Goal: Obtain resource: Download file/media

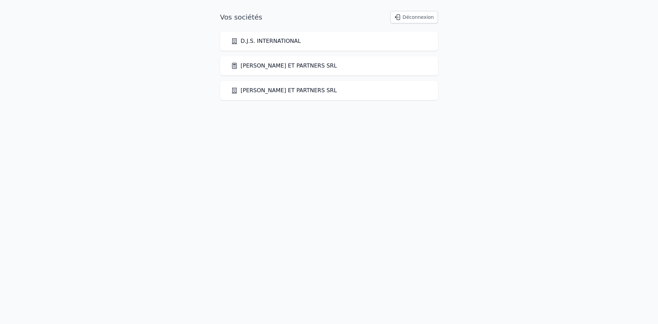
click at [285, 62] on link "[PERSON_NAME] ET PARTNERS SRL" at bounding box center [284, 66] width 106 height 8
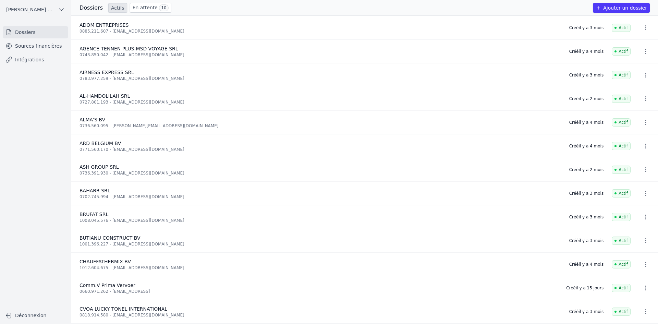
click at [58, 43] on link "Sources financières" at bounding box center [35, 46] width 65 height 12
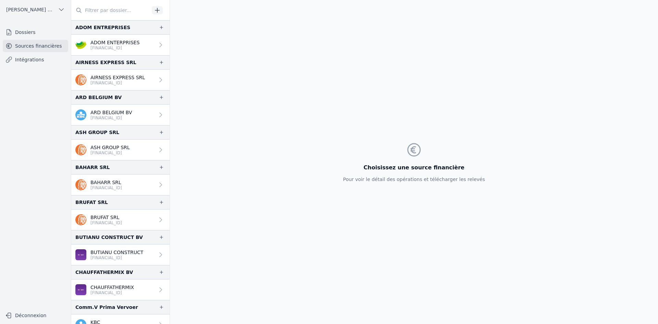
click at [100, 44] on p "ADOM ENTERPRISES" at bounding box center [115, 42] width 49 height 7
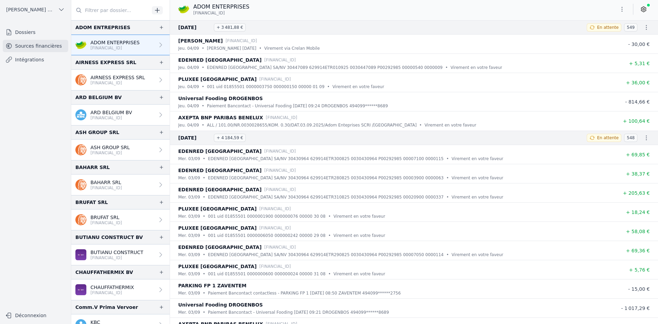
click at [622, 8] on icon "button" at bounding box center [622, 9] width 1 height 5
click at [606, 39] on button "Exporter" at bounding box center [605, 36] width 49 height 13
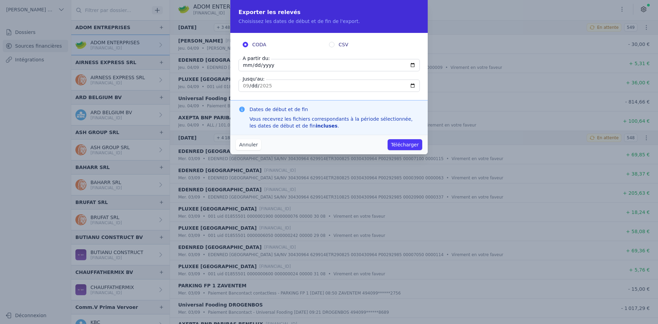
click at [245, 64] on input "[DATE]" at bounding box center [329, 65] width 181 height 12
type input "[DATE]"
click at [402, 140] on button "Télécharger" at bounding box center [405, 144] width 35 height 11
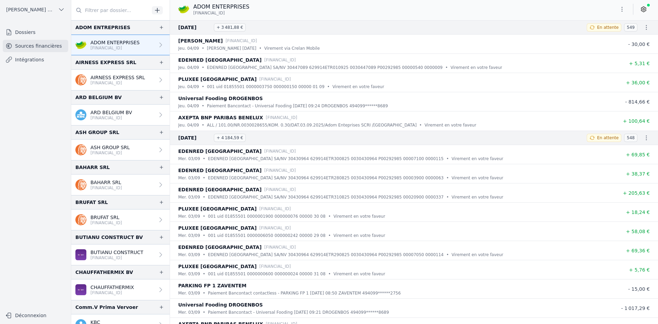
click at [130, 73] on link "AIRNESS EXPRESS SRL [FINANCIAL_ID]" at bounding box center [120, 80] width 98 height 21
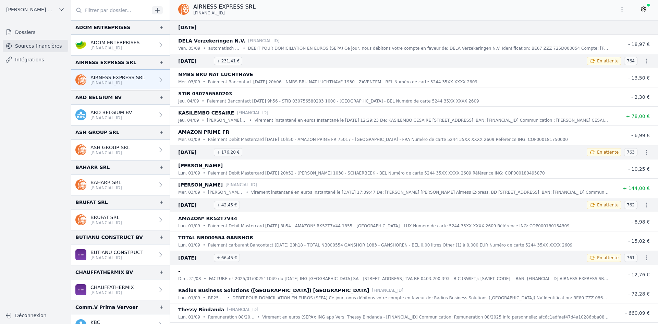
click at [622, 10] on icon "button" at bounding box center [622, 9] width 7 height 7
click at [594, 35] on button "Exporter" at bounding box center [605, 36] width 49 height 13
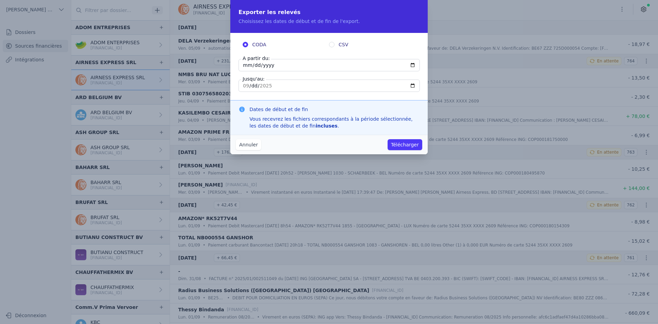
click at [244, 67] on input "[DATE]" at bounding box center [329, 65] width 181 height 12
type input "[DATE]"
drag, startPoint x: 405, startPoint y: 141, endPoint x: 388, endPoint y: 158, distance: 24.2
click at [406, 139] on div "Annuler Télécharger" at bounding box center [328, 145] width 197 height 20
click at [408, 143] on button "Télécharger" at bounding box center [405, 144] width 35 height 11
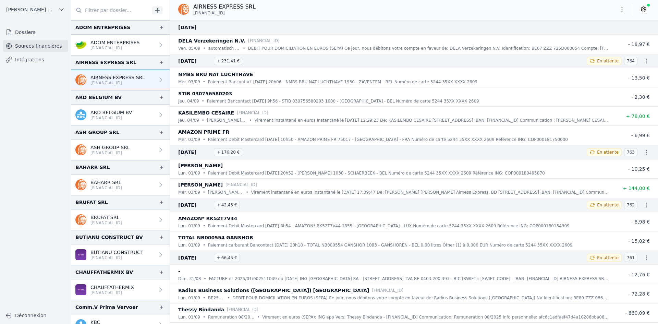
click at [128, 108] on link "ARD BELGIUM BV [FINANCIAL_ID]" at bounding box center [120, 115] width 98 height 21
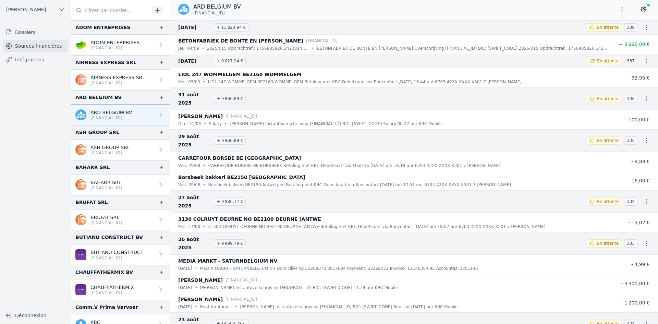
click at [627, 10] on button "button" at bounding box center [622, 9] width 14 height 11
click at [591, 37] on button "Exporter" at bounding box center [605, 36] width 49 height 13
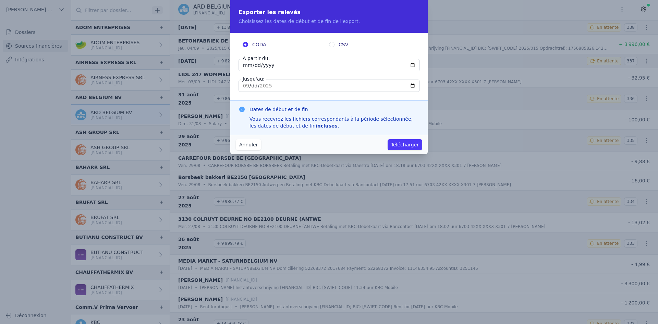
click at [247, 65] on input "[DATE]" at bounding box center [329, 65] width 181 height 12
type input "[DATE]"
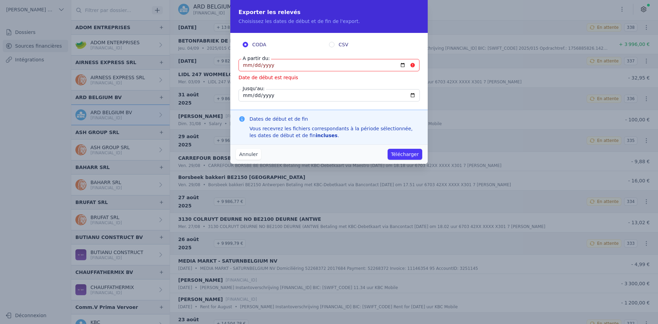
type input "[DATE]"
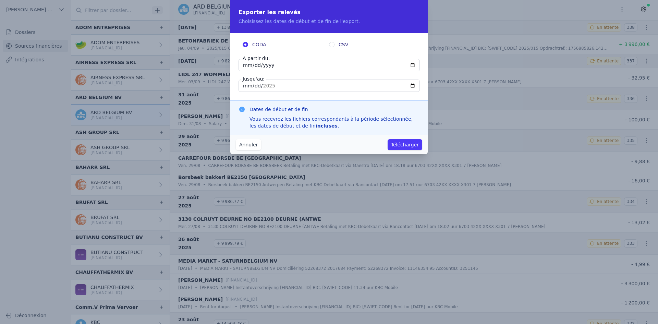
click at [402, 140] on button "Télécharger" at bounding box center [405, 144] width 35 height 11
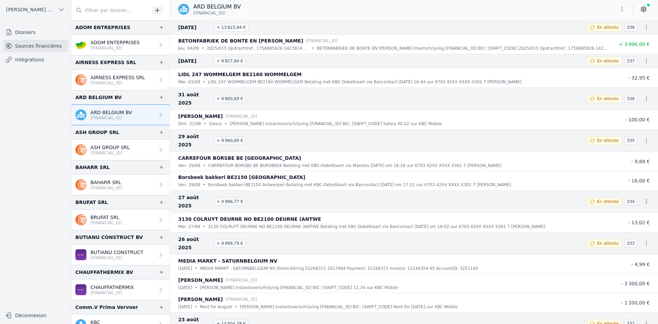
click at [119, 144] on p "ASH GROUP SRL" at bounding box center [110, 147] width 39 height 7
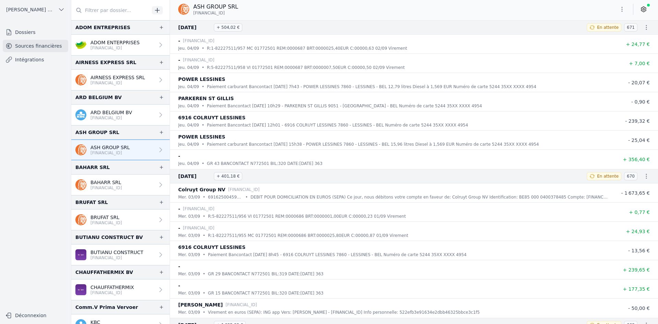
click at [620, 7] on icon "button" at bounding box center [622, 9] width 7 height 7
click at [616, 37] on button "Exporter" at bounding box center [605, 36] width 49 height 13
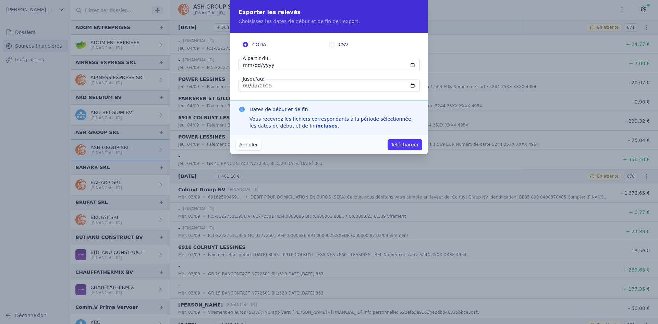
click at [248, 66] on input "[DATE]" at bounding box center [329, 65] width 181 height 12
type input "[DATE]"
click at [407, 144] on button "Télécharger" at bounding box center [405, 144] width 35 height 11
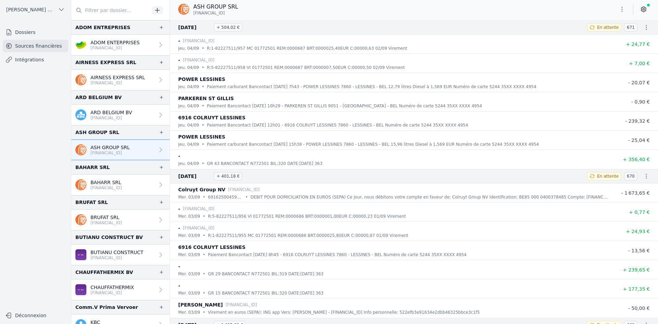
click at [112, 187] on p "[FINANCIAL_ID]" at bounding box center [107, 187] width 32 height 5
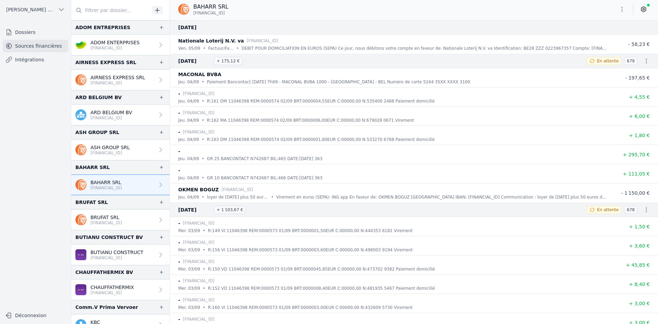
click at [621, 8] on icon "button" at bounding box center [622, 9] width 7 height 7
drag, startPoint x: 592, startPoint y: 39, endPoint x: 591, endPoint y: 35, distance: 4.7
click at [592, 39] on button "Exporter" at bounding box center [605, 36] width 49 height 13
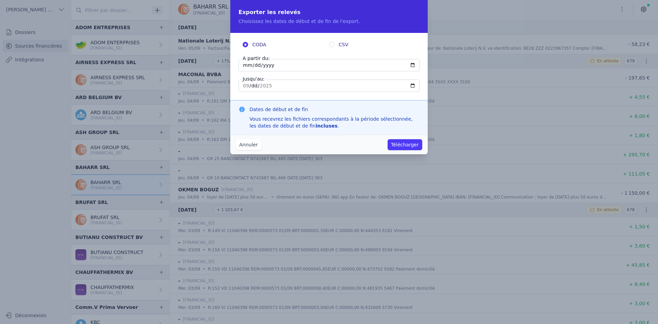
click at [242, 66] on input "[DATE]" at bounding box center [329, 65] width 181 height 12
type input "[DATE]"
click at [395, 142] on button "Télécharger" at bounding box center [405, 144] width 35 height 11
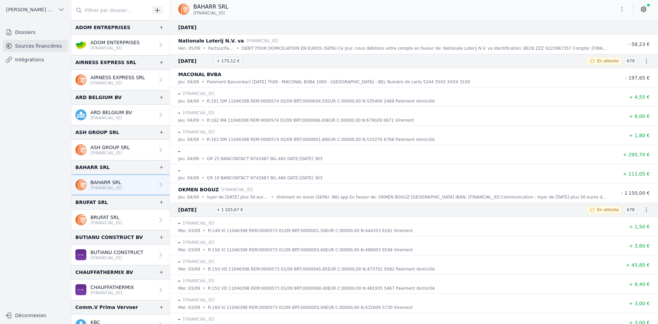
click at [98, 215] on p "BRUFAT SRL" at bounding box center [107, 217] width 32 height 7
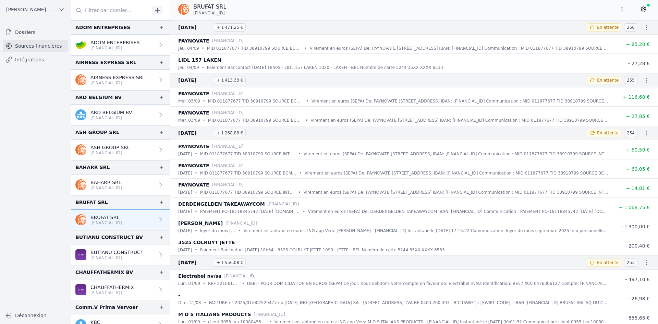
click at [623, 7] on icon "button" at bounding box center [622, 9] width 7 height 7
click at [604, 38] on button "Exporter" at bounding box center [605, 36] width 49 height 13
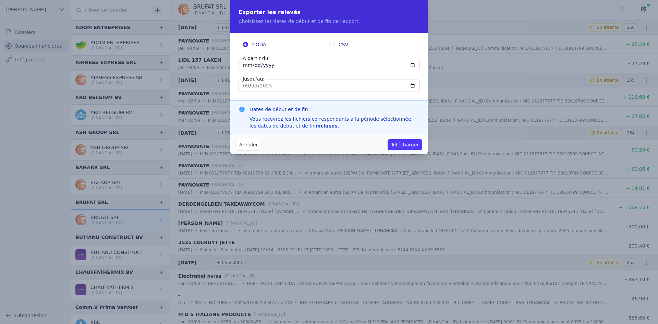
click at [247, 65] on input "[DATE]" at bounding box center [329, 65] width 181 height 12
type input "[DATE]"
click at [401, 143] on button "Télécharger" at bounding box center [405, 144] width 35 height 11
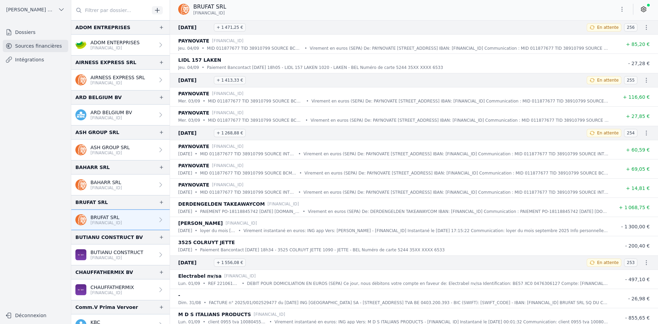
click at [118, 254] on p "BUTIANU CONSTRUCT" at bounding box center [117, 252] width 53 height 7
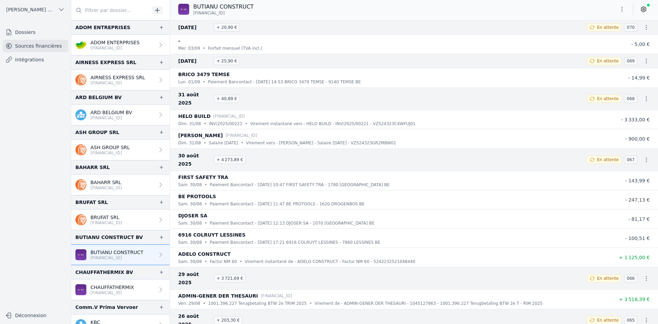
click at [619, 10] on icon "button" at bounding box center [622, 9] width 7 height 7
click at [593, 38] on button "Exporter" at bounding box center [605, 36] width 49 height 13
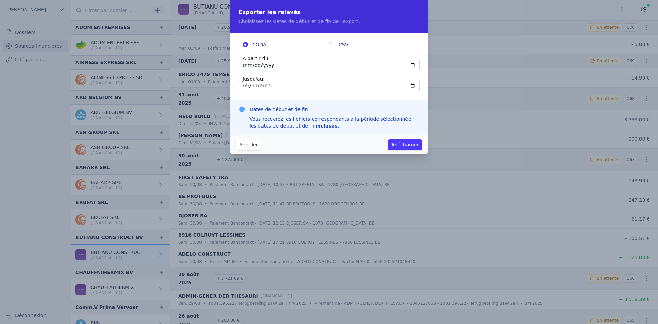
click at [244, 67] on input "[DATE]" at bounding box center [329, 65] width 181 height 12
type input "[DATE]"
click at [396, 148] on button "Télécharger" at bounding box center [405, 144] width 35 height 11
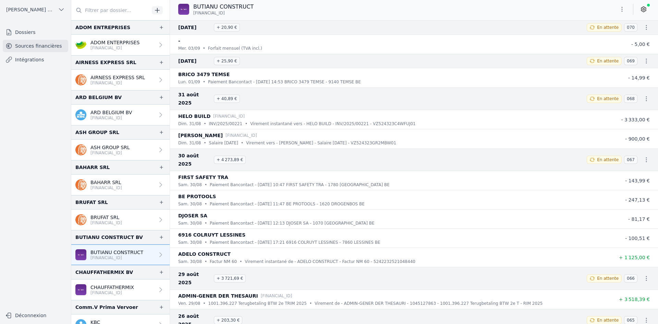
click at [99, 286] on p "CHAUFFATHERMIX" at bounding box center [113, 287] width 44 height 7
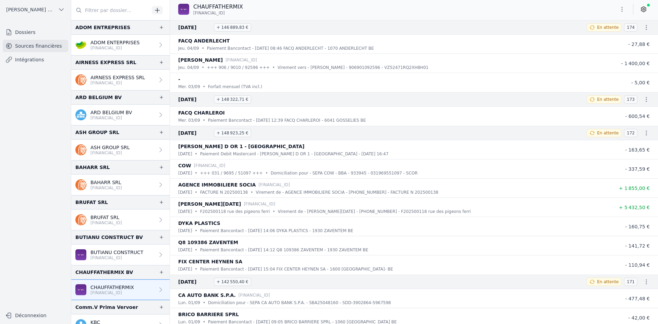
click at [622, 9] on icon "button" at bounding box center [622, 9] width 1 height 5
click at [587, 37] on icon "button" at bounding box center [587, 36] width 5 height 5
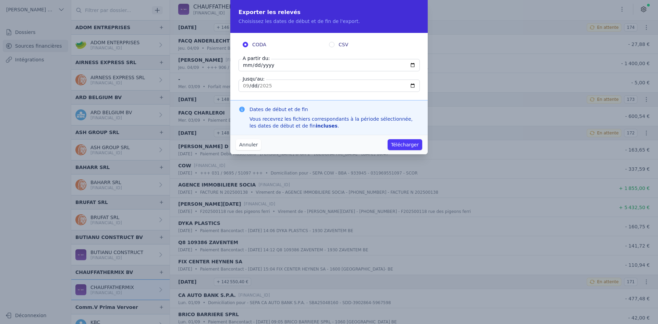
click at [245, 63] on input "[DATE]" at bounding box center [329, 65] width 181 height 12
type input "[DATE]"
click at [403, 143] on button "Télécharger" at bounding box center [405, 144] width 35 height 11
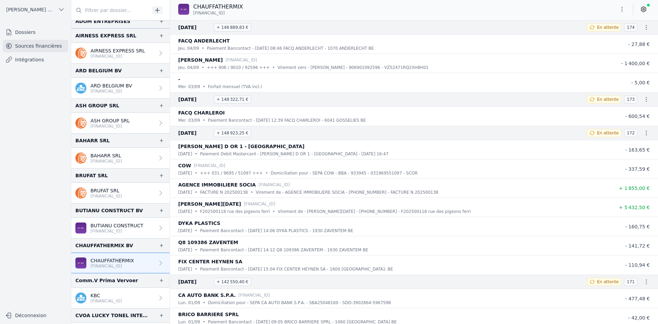
scroll to position [34, 0]
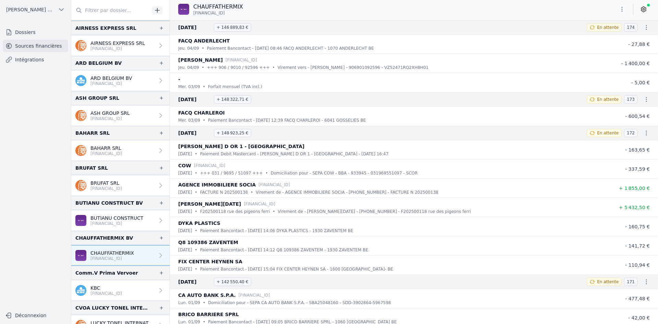
drag, startPoint x: 111, startPoint y: 294, endPoint x: 111, endPoint y: 291, distance: 3.4
click at [111, 294] on p "[FINANCIAL_ID]" at bounding box center [107, 293] width 32 height 5
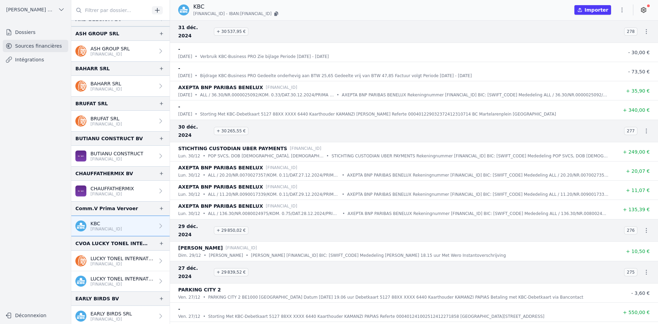
scroll to position [137, 0]
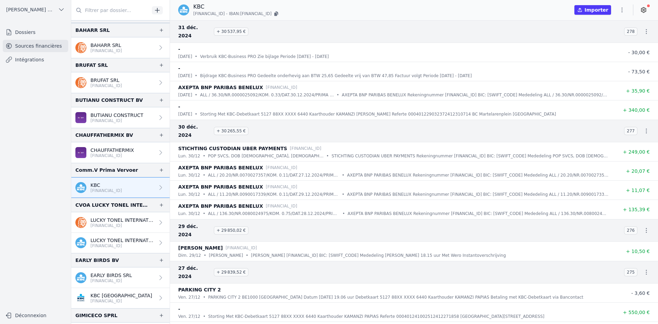
click at [105, 226] on p "[FINANCIAL_ID]" at bounding box center [123, 225] width 64 height 5
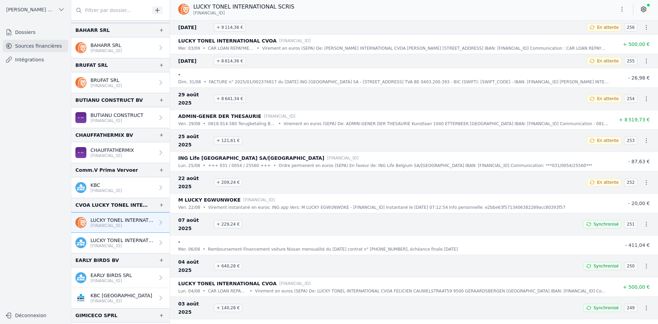
click at [620, 11] on icon "button" at bounding box center [622, 9] width 7 height 7
click at [597, 38] on button "Exporter" at bounding box center [605, 36] width 49 height 13
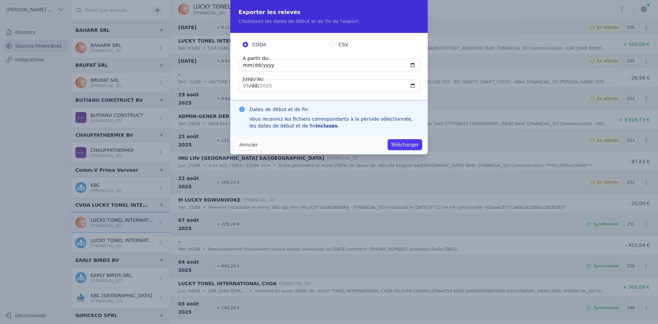
click at [245, 68] on input "[DATE]" at bounding box center [329, 65] width 181 height 12
type input "[DATE]"
click at [405, 143] on button "Télécharger" at bounding box center [405, 144] width 35 height 11
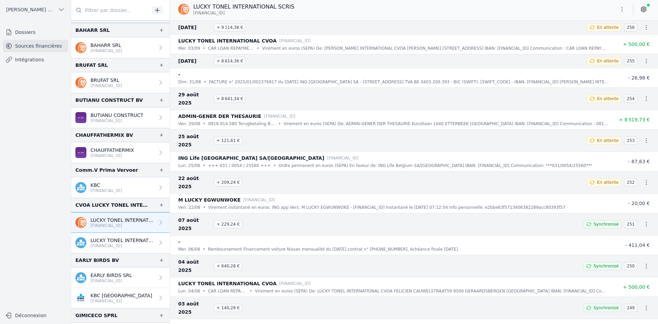
click at [141, 239] on p "LUCKY TONEL INTERNATIONAL CVOA" at bounding box center [123, 240] width 64 height 7
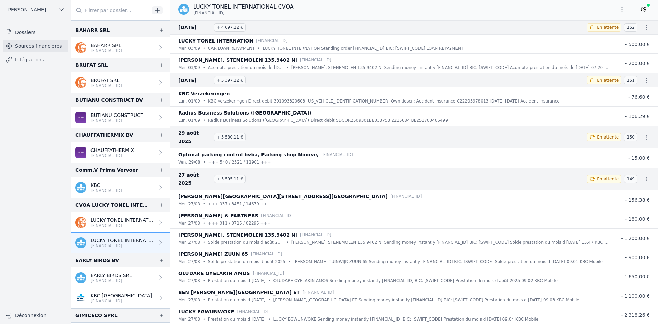
click at [622, 8] on icon "button" at bounding box center [622, 9] width 7 height 7
click at [616, 34] on button "Exporter" at bounding box center [605, 36] width 49 height 13
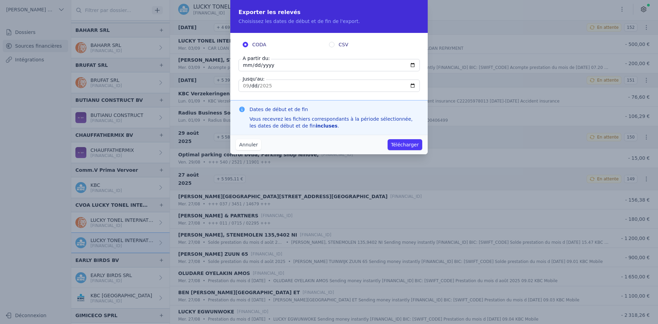
click at [250, 70] on input "[DATE]" at bounding box center [329, 65] width 181 height 12
type input "[DATE]"
click at [406, 140] on button "Télécharger" at bounding box center [405, 144] width 35 height 11
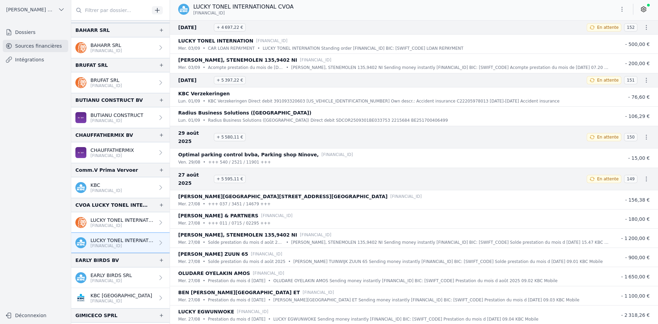
click at [113, 275] on p "EARLY BIRDS SRL" at bounding box center [111, 275] width 41 height 7
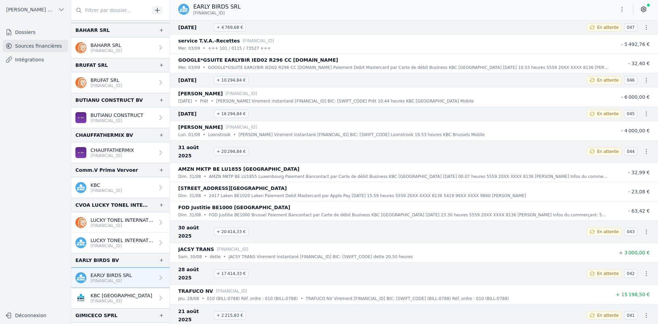
click at [623, 11] on icon "button" at bounding box center [622, 9] width 7 height 7
click at [605, 36] on button "Exporter" at bounding box center [605, 36] width 49 height 13
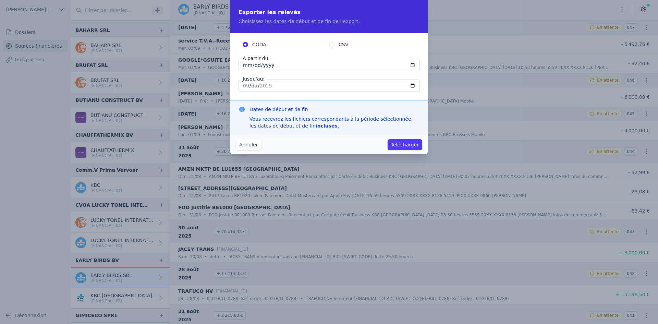
click at [247, 67] on input "[DATE]" at bounding box center [329, 65] width 181 height 12
type input "[DATE]"
click at [407, 144] on button "Télécharger" at bounding box center [405, 144] width 35 height 11
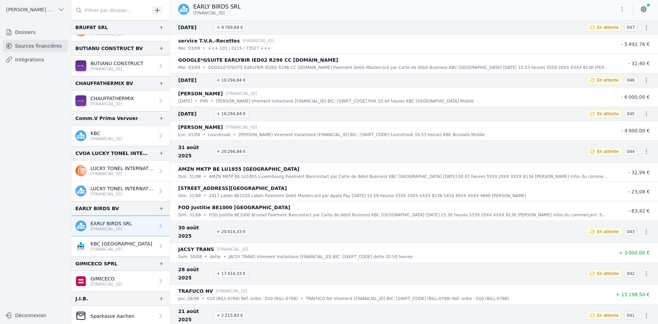
scroll to position [206, 0]
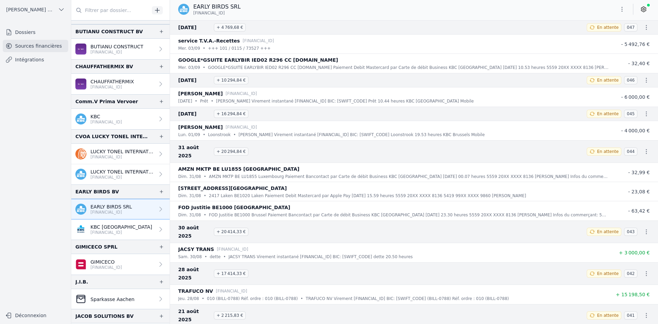
click at [115, 263] on p "GIMICECO" at bounding box center [107, 261] width 32 height 7
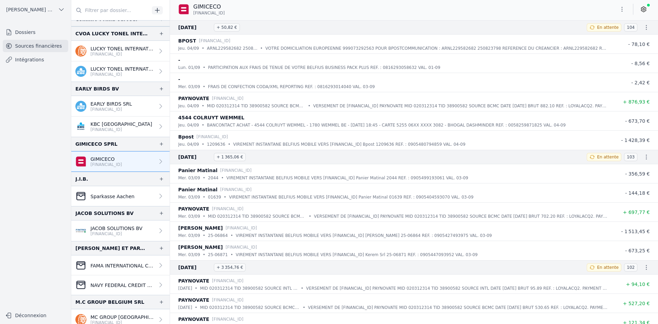
click at [110, 228] on p "JACOB SOLUTIONS BV" at bounding box center [117, 228] width 52 height 7
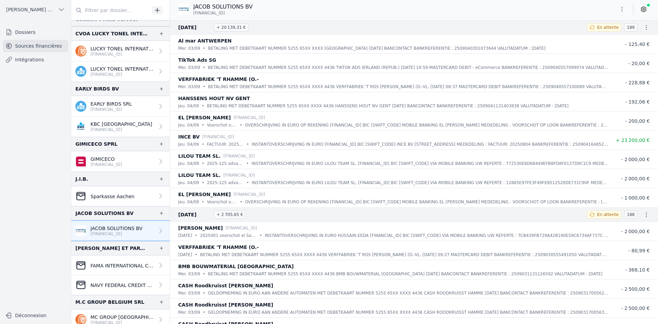
click at [619, 12] on button "button" at bounding box center [622, 9] width 14 height 11
click at [600, 37] on button "Exporter" at bounding box center [605, 36] width 49 height 13
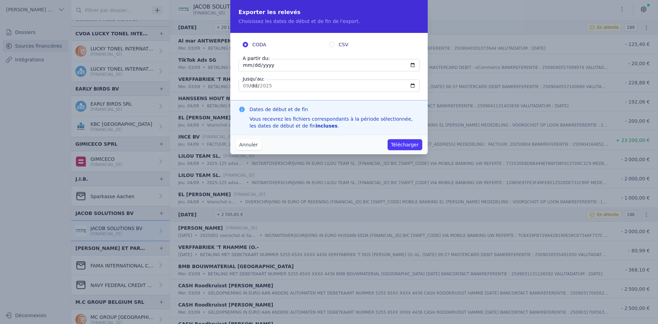
click at [245, 66] on input "[DATE]" at bounding box center [329, 65] width 181 height 12
type input "[DATE]"
click at [406, 149] on button "Télécharger" at bounding box center [405, 144] width 35 height 11
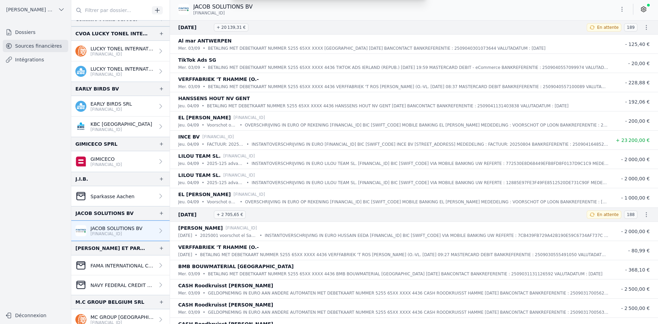
click at [405, 145] on div "Exporter les relevés Choisissez les dates de début et de fin de l'export. CODA …" at bounding box center [329, 162] width 658 height 324
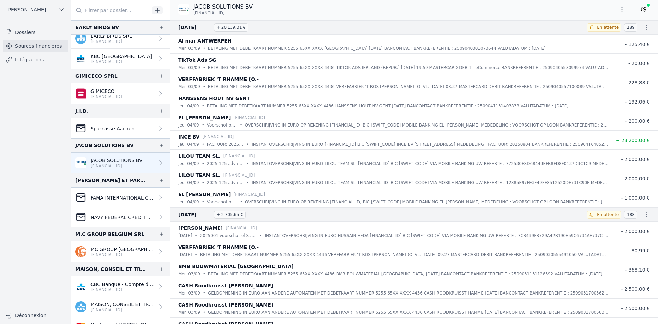
scroll to position [377, 0]
click at [109, 248] on p "MC GROUP [GEOGRAPHIC_DATA] SRL" at bounding box center [123, 248] width 64 height 7
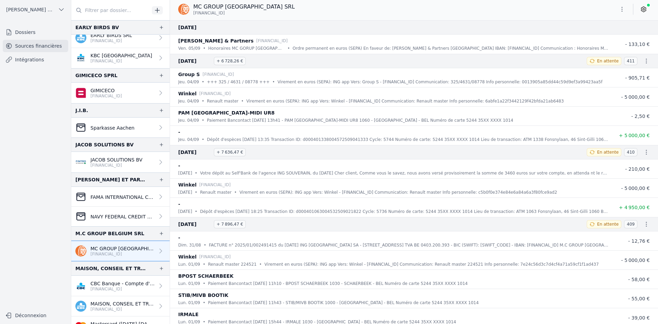
click at [91, 282] on p "CBC Banque - Compte d'épargne" at bounding box center [123, 283] width 64 height 7
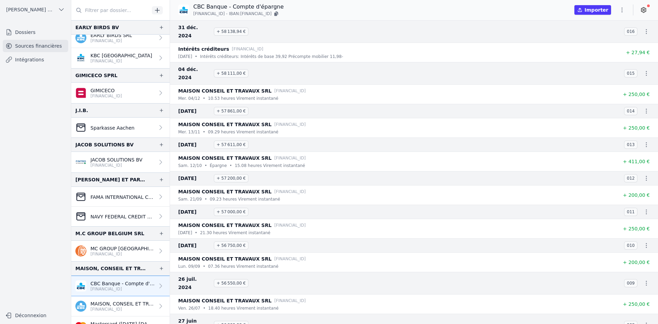
click at [103, 304] on p "MAISON, CONSEIL ET TRAVAUX SRL" at bounding box center [123, 303] width 64 height 7
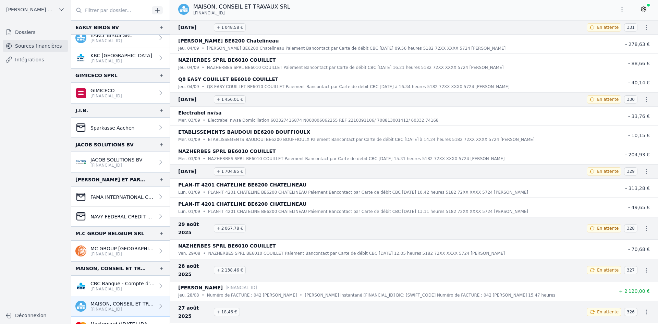
click at [621, 9] on icon "button" at bounding box center [622, 9] width 7 height 7
click at [612, 38] on button "Exporter" at bounding box center [605, 36] width 49 height 13
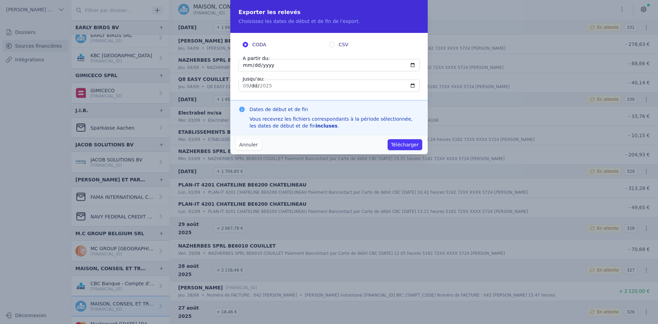
click at [247, 63] on input "[DATE]" at bounding box center [329, 65] width 181 height 12
type input "[DATE]"
click at [400, 142] on button "Télécharger" at bounding box center [405, 144] width 35 height 11
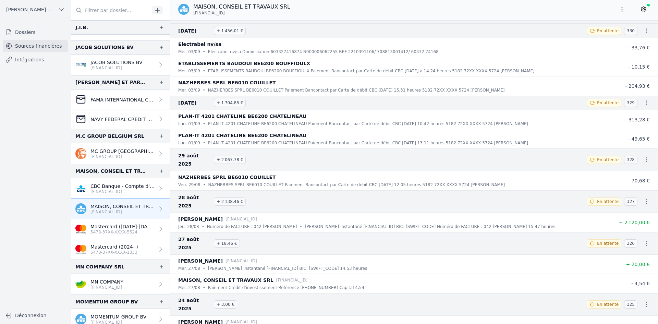
scroll to position [514, 0]
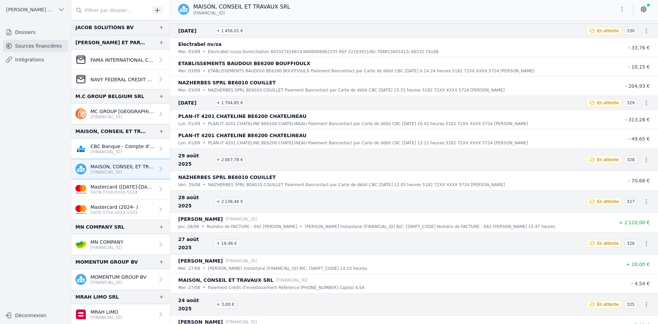
click at [108, 241] on p "MN COMPANY" at bounding box center [107, 242] width 33 height 7
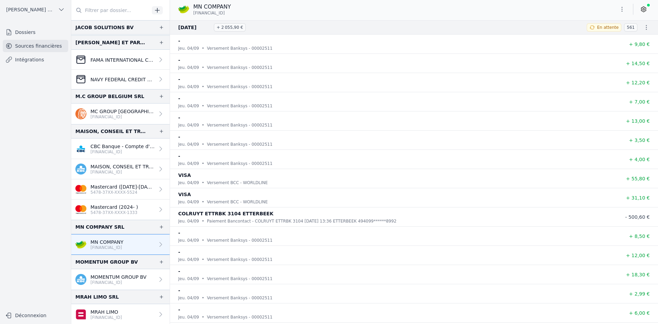
click at [624, 8] on icon "button" at bounding box center [622, 9] width 7 height 7
click at [602, 35] on button "Exporter" at bounding box center [605, 36] width 49 height 13
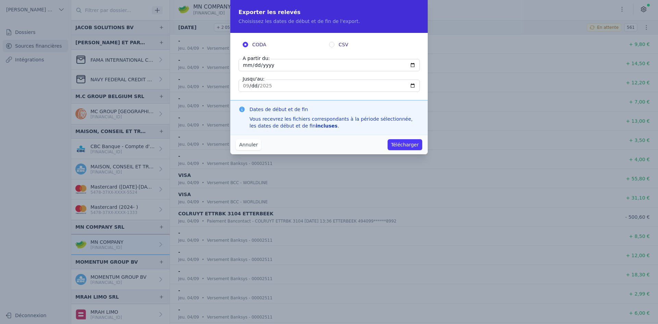
drag, startPoint x: 248, startPoint y: 65, endPoint x: 239, endPoint y: 58, distance: 11.0
click at [248, 65] on input "[DATE]" at bounding box center [329, 65] width 181 height 12
type input "[DATE]"
click at [399, 144] on button "Télécharger" at bounding box center [405, 144] width 35 height 11
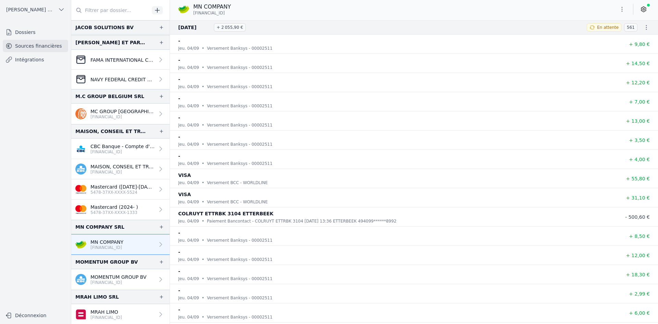
click at [114, 282] on p "[FINANCIAL_ID]" at bounding box center [119, 282] width 56 height 5
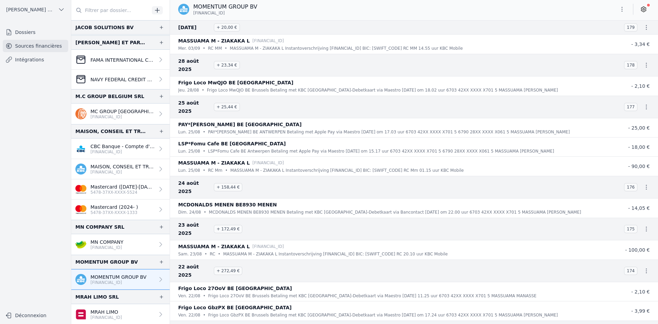
click at [618, 11] on button "button" at bounding box center [622, 9] width 14 height 11
click at [593, 35] on button "Exporter" at bounding box center [605, 36] width 49 height 13
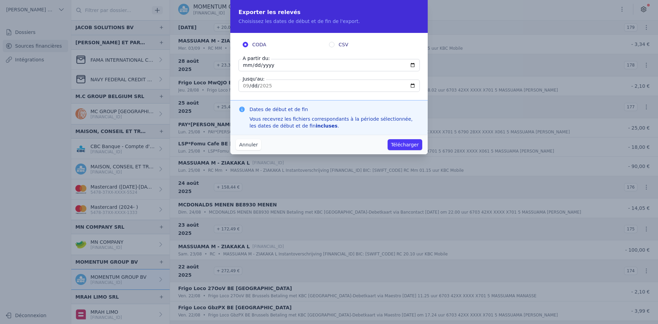
click at [248, 65] on input "[DATE]" at bounding box center [329, 65] width 181 height 12
type input "[DATE]"
click at [400, 141] on button "Télécharger" at bounding box center [405, 144] width 35 height 11
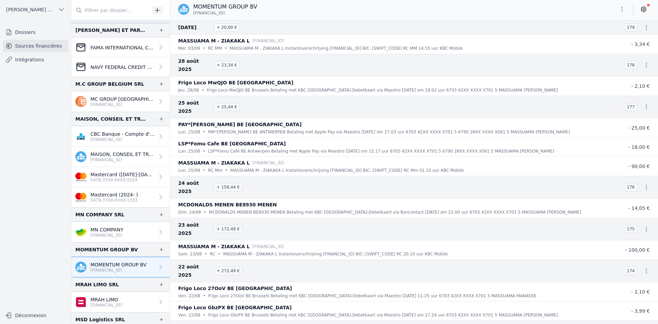
scroll to position [549, 0]
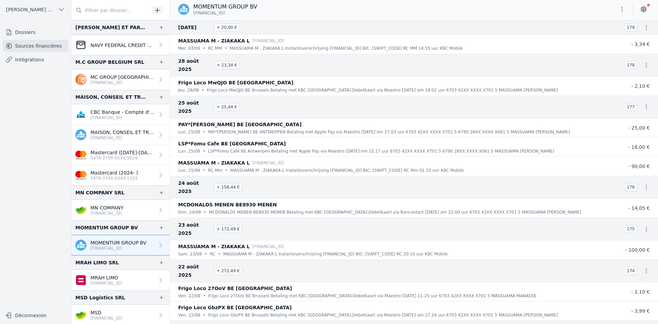
click at [117, 278] on p "MRAH LIMO" at bounding box center [107, 277] width 32 height 7
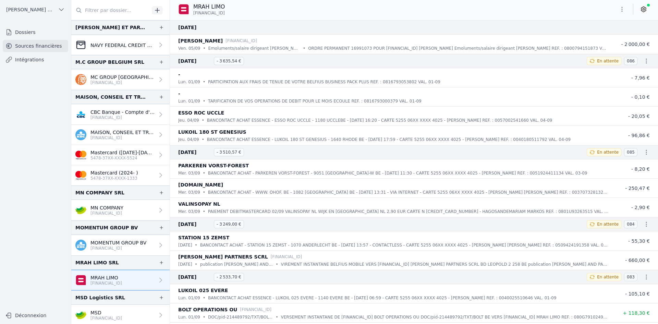
click at [621, 7] on icon "button" at bounding box center [622, 9] width 7 height 7
click at [608, 36] on button "Exporter" at bounding box center [605, 36] width 49 height 13
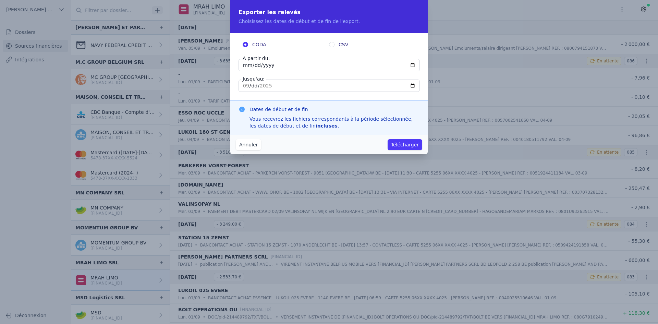
click at [246, 65] on input "[DATE]" at bounding box center [329, 65] width 181 height 12
type input "[DATE]"
click at [402, 143] on button "Télécharger" at bounding box center [405, 144] width 35 height 11
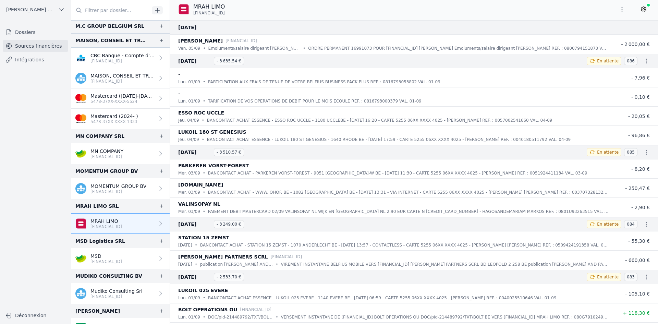
scroll to position [617, 0]
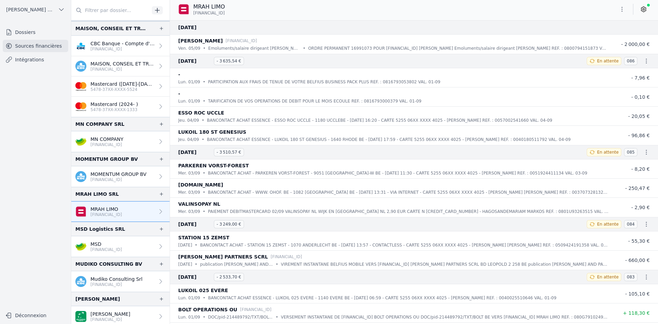
click at [118, 241] on p "MSD" at bounding box center [107, 244] width 32 height 7
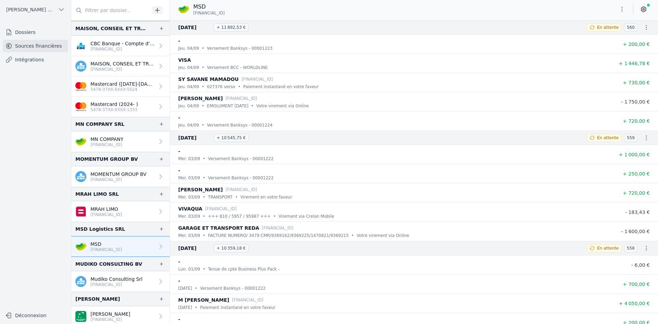
click at [616, 10] on button "button" at bounding box center [622, 9] width 14 height 11
click at [601, 39] on button "Exporter" at bounding box center [605, 36] width 49 height 13
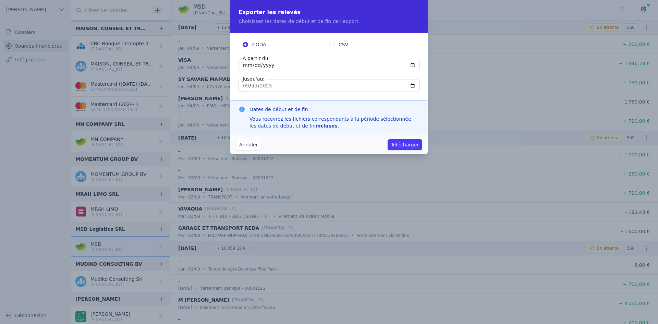
click at [243, 66] on input "[DATE]" at bounding box center [329, 65] width 181 height 12
type input "[DATE]"
click at [414, 147] on button "Télécharger" at bounding box center [405, 144] width 35 height 11
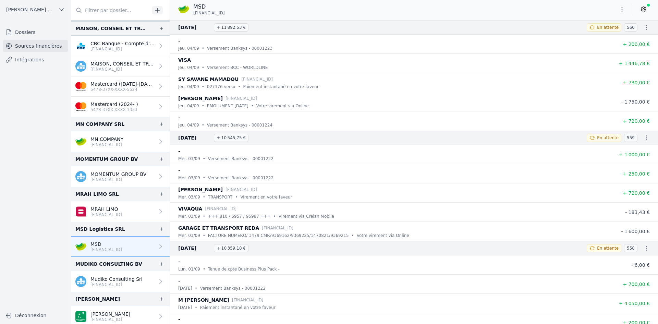
click at [109, 280] on p "Mudiko Consulting Srl" at bounding box center [117, 279] width 52 height 7
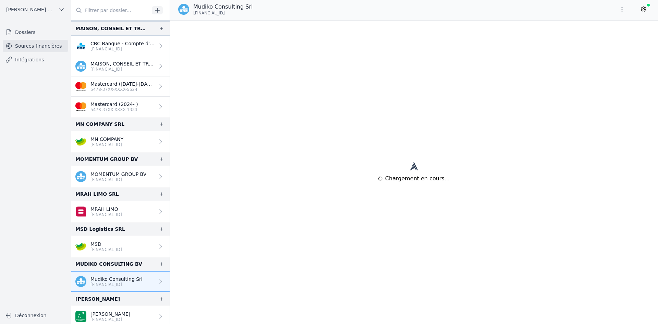
click at [107, 282] on p "[FINANCIAL_ID]" at bounding box center [117, 284] width 52 height 5
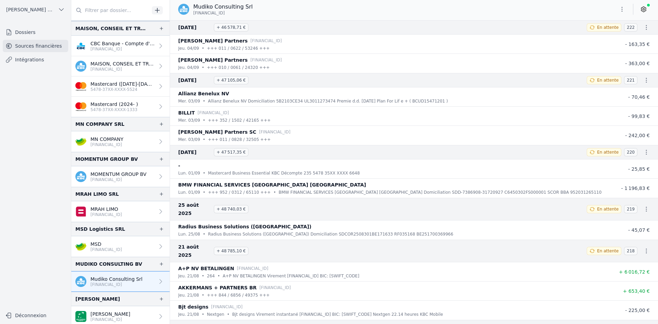
click at [627, 9] on button "button" at bounding box center [622, 9] width 14 height 11
click at [599, 36] on button "Exporter" at bounding box center [605, 36] width 49 height 13
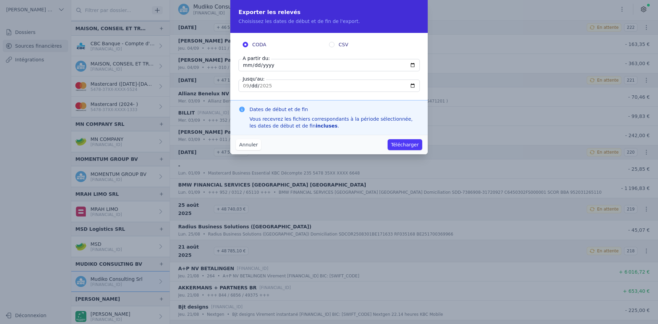
click at [242, 67] on input "[DATE]" at bounding box center [329, 65] width 181 height 12
type input "[DATE]"
click at [409, 148] on button "Télécharger" at bounding box center [405, 144] width 35 height 11
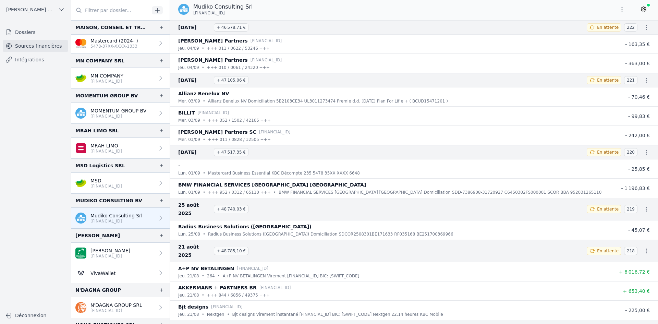
scroll to position [686, 0]
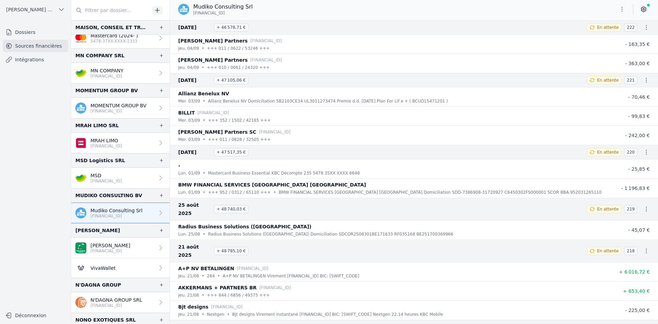
click at [102, 245] on p "[PERSON_NAME]" at bounding box center [111, 245] width 40 height 7
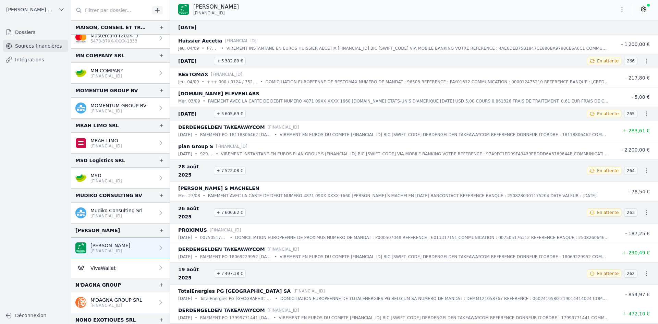
click at [624, 10] on icon "button" at bounding box center [622, 9] width 7 height 7
click at [612, 36] on button "Exporter" at bounding box center [605, 36] width 49 height 13
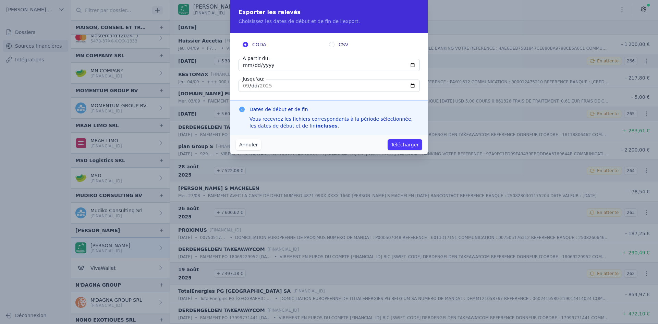
click at [249, 69] on input "[DATE]" at bounding box center [329, 65] width 181 height 12
type input "[DATE]"
click at [394, 146] on button "Télécharger" at bounding box center [405, 144] width 35 height 11
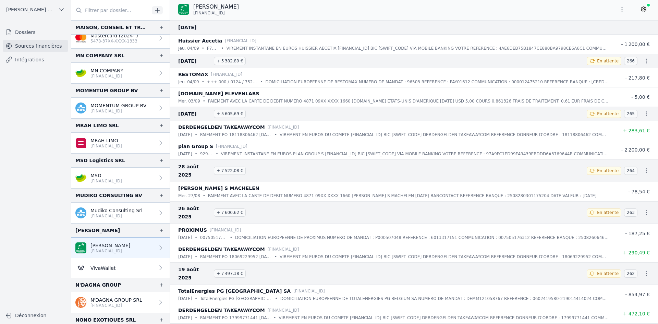
scroll to position [720, 0]
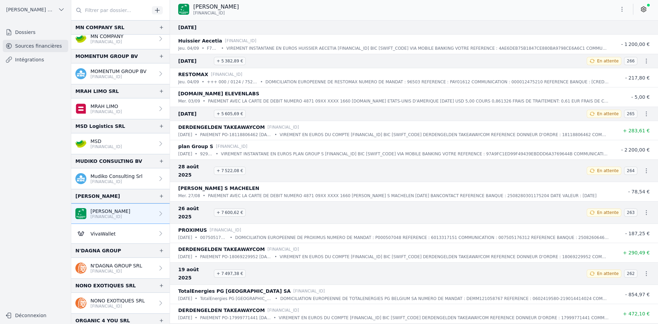
click at [103, 263] on p "N'DAGNA GROUP SRL" at bounding box center [117, 265] width 52 height 7
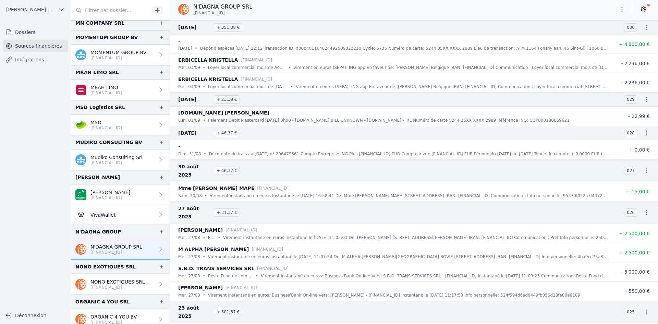
scroll to position [754, 0]
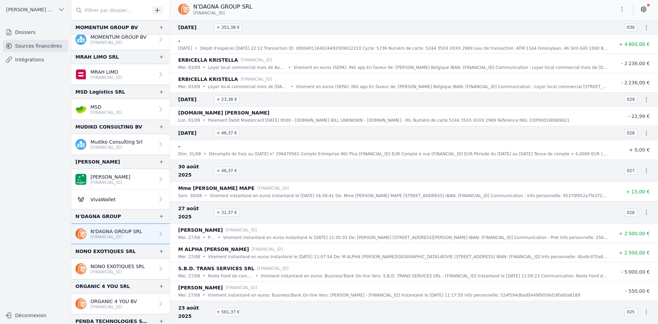
drag, startPoint x: 115, startPoint y: 268, endPoint x: 115, endPoint y: 259, distance: 8.9
click at [115, 268] on p "NONO EXOTIQUES SRL" at bounding box center [118, 266] width 55 height 7
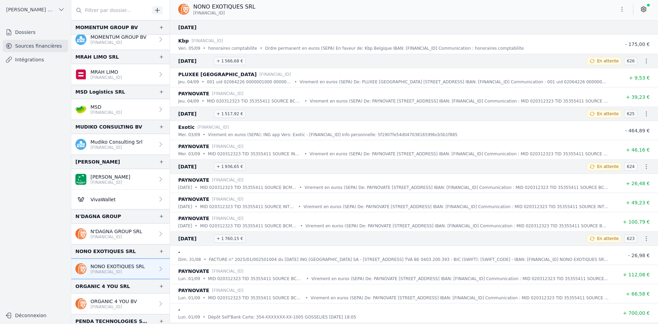
click at [624, 13] on button "button" at bounding box center [622, 9] width 14 height 11
click at [590, 33] on button "Exporter" at bounding box center [605, 36] width 49 height 13
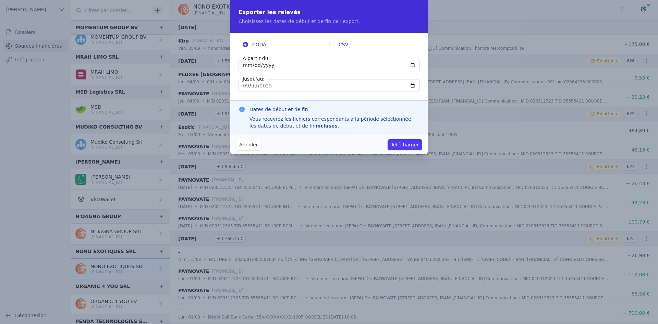
click at [245, 66] on input "[DATE]" at bounding box center [329, 65] width 181 height 12
type input "[DATE]"
click at [396, 144] on button "Télécharger" at bounding box center [405, 144] width 35 height 11
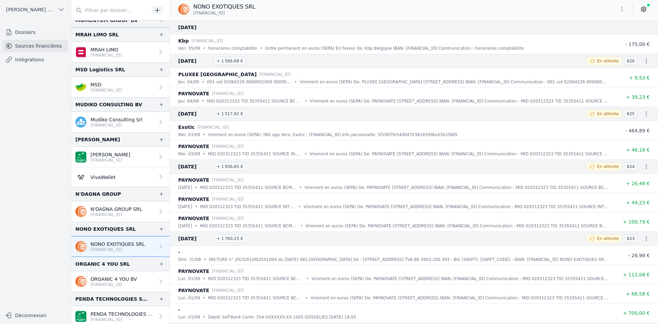
scroll to position [789, 0]
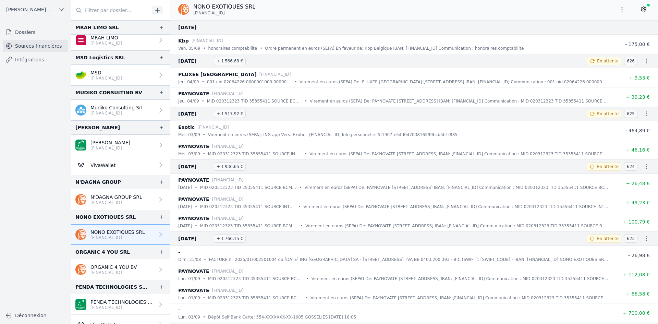
click at [112, 272] on p "[FINANCIAL_ID]" at bounding box center [114, 272] width 47 height 5
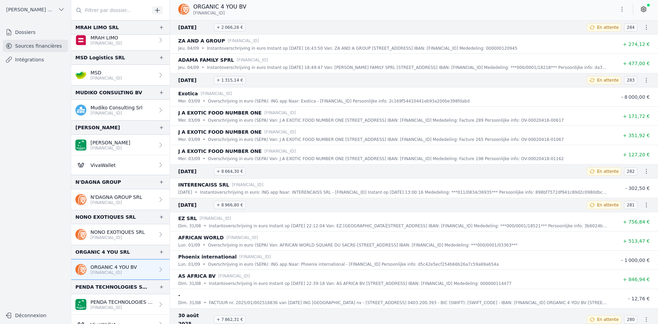
click at [621, 5] on button "button" at bounding box center [622, 9] width 14 height 11
click at [612, 38] on button "Exporter" at bounding box center [605, 36] width 49 height 13
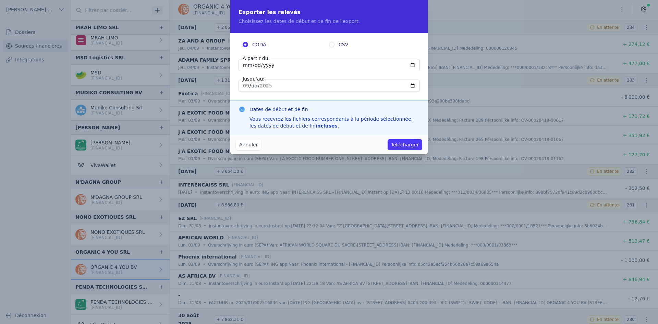
click at [247, 69] on input "[DATE]" at bounding box center [329, 65] width 181 height 12
type input "[DATE]"
click at [405, 142] on button "Télécharger" at bounding box center [405, 144] width 35 height 11
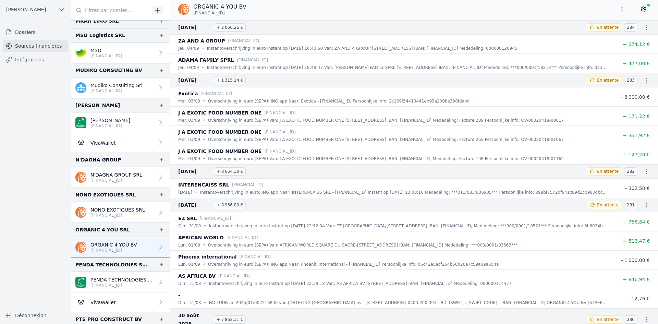
scroll to position [823, 0]
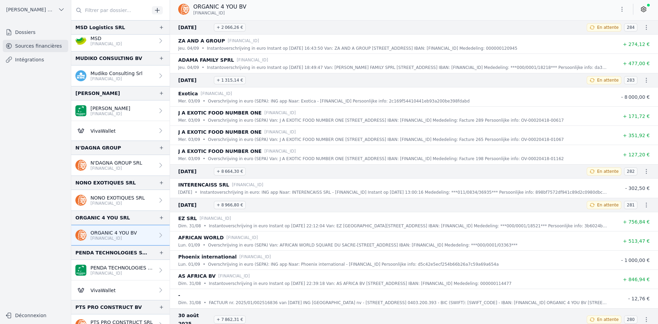
click at [93, 272] on p "[FINANCIAL_ID]" at bounding box center [123, 272] width 64 height 5
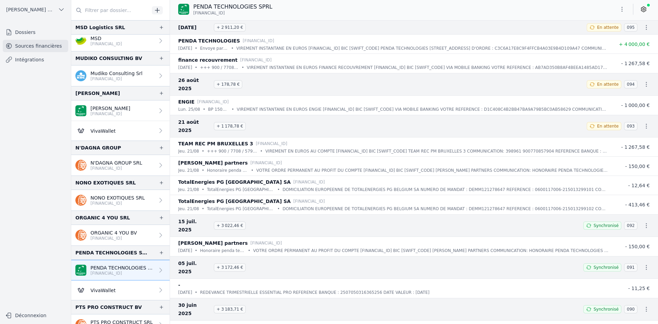
click at [616, 11] on button "button" at bounding box center [622, 9] width 14 height 11
click at [594, 38] on button "Exporter" at bounding box center [605, 36] width 49 height 13
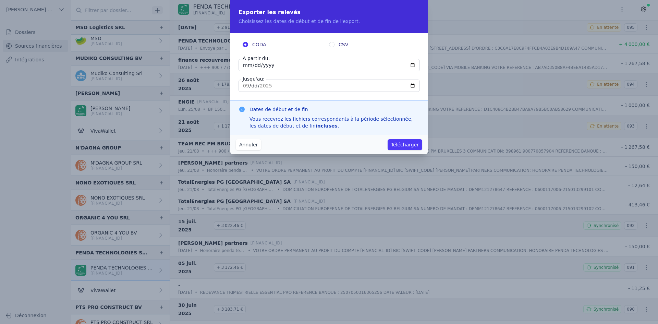
click at [246, 62] on input "[DATE]" at bounding box center [329, 65] width 181 height 12
type input "[DATE]"
click at [405, 145] on button "Télécharger" at bounding box center [405, 144] width 35 height 11
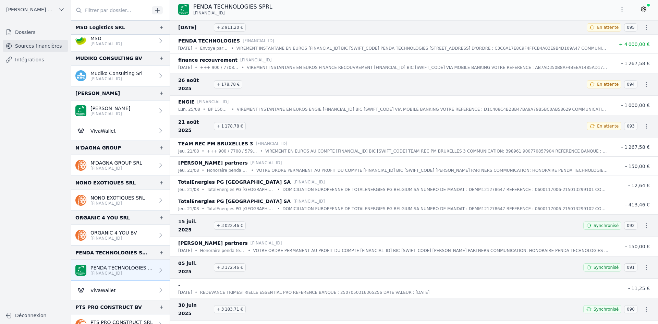
scroll to position [857, 0]
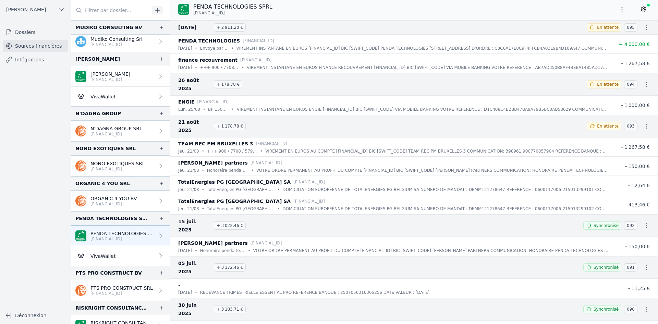
click at [111, 292] on p "[FINANCIAL_ID]" at bounding box center [122, 293] width 62 height 5
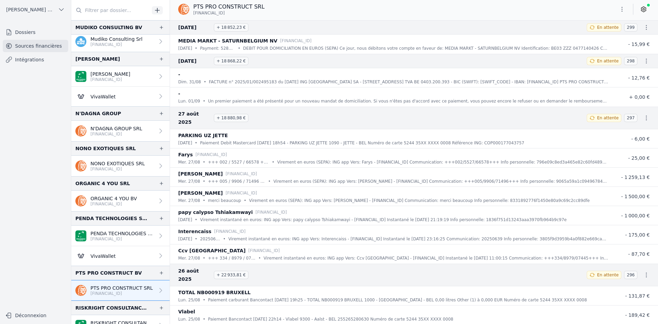
click at [618, 8] on button "button" at bounding box center [622, 9] width 14 height 11
click at [608, 39] on button "Exporter" at bounding box center [605, 36] width 49 height 13
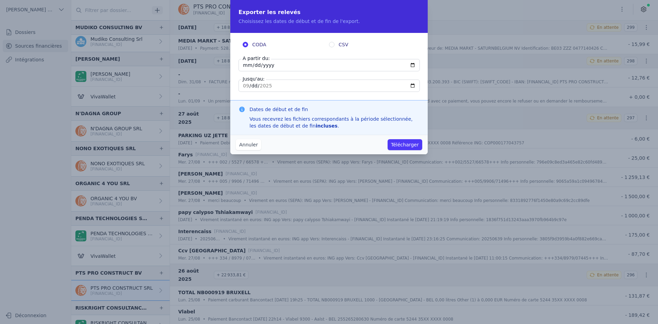
click at [246, 66] on input "[DATE]" at bounding box center [329, 65] width 181 height 12
type input "[DATE]"
click at [410, 149] on button "Télécharger" at bounding box center [405, 144] width 35 height 11
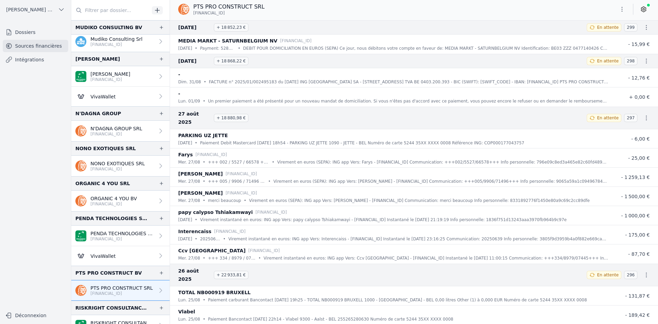
scroll to position [891, 0]
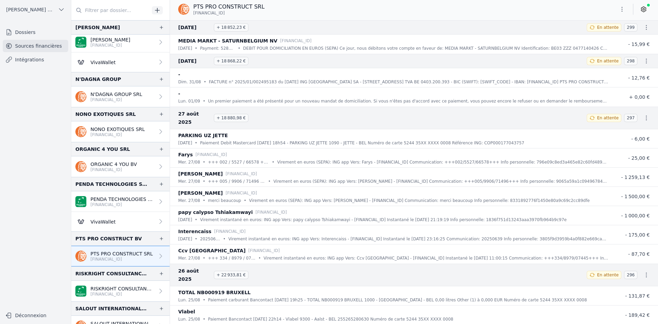
click at [107, 286] on p "RISKRIGHT CONSULTANCY BV" at bounding box center [123, 288] width 64 height 7
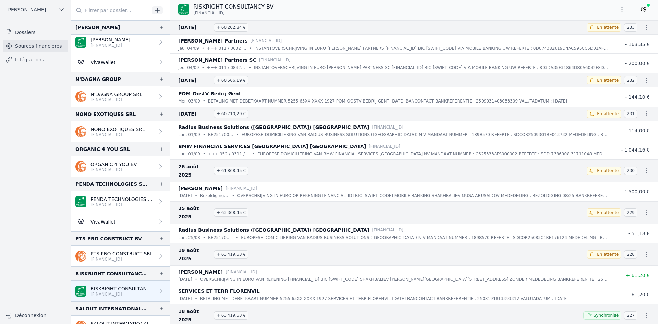
click at [618, 9] on button "button" at bounding box center [622, 9] width 14 height 11
drag, startPoint x: 602, startPoint y: 36, endPoint x: 601, endPoint y: 33, distance: 3.5
click at [601, 33] on button "Exporter" at bounding box center [605, 36] width 49 height 13
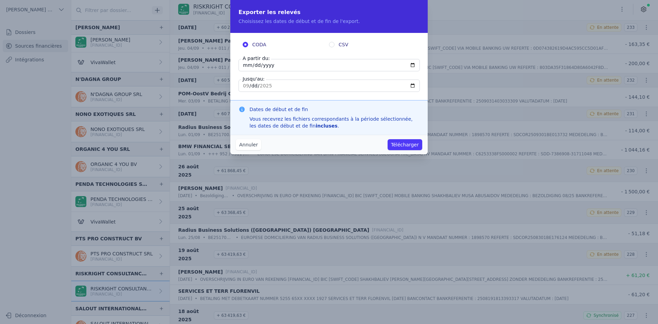
click at [238, 59] on div "CODA CSV A partir du: [DATE] Jusqu'au: [DATE]" at bounding box center [328, 66] width 197 height 67
click at [243, 63] on input "[DATE]" at bounding box center [329, 65] width 181 height 12
type input "[DATE]"
click at [404, 129] on div "Vous recevrez les fichiers correspondants à la période sélectionnée, les dates …" at bounding box center [335, 123] width 170 height 14
click at [402, 143] on button "Télécharger" at bounding box center [405, 144] width 35 height 11
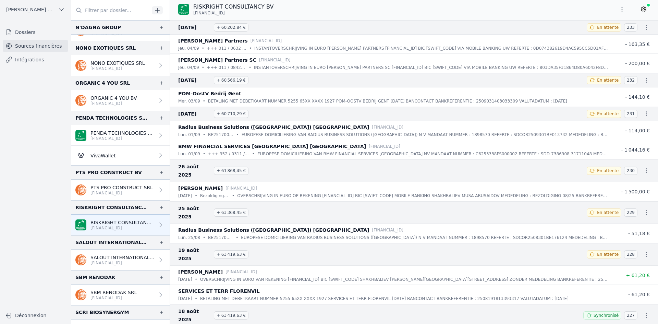
scroll to position [960, 0]
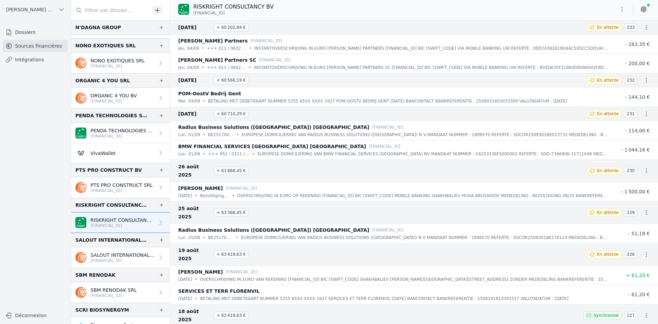
click at [102, 254] on p "SALOUT INTERNATIONAL SRL" at bounding box center [123, 255] width 64 height 7
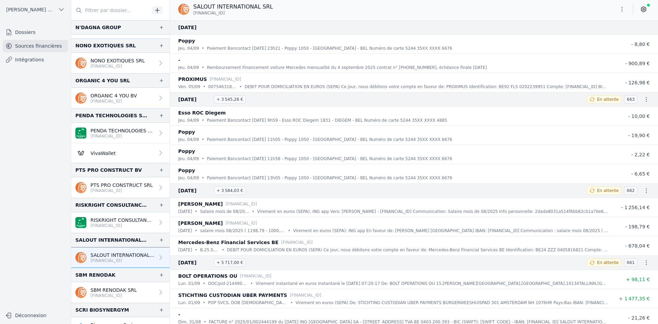
click at [624, 12] on icon "button" at bounding box center [622, 9] width 7 height 7
click at [610, 37] on button "Exporter" at bounding box center [605, 36] width 49 height 13
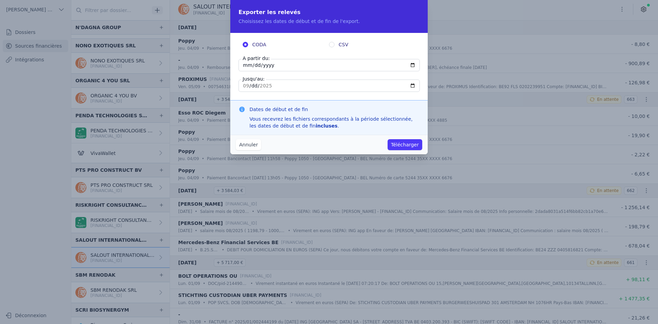
click at [242, 67] on input "[DATE]" at bounding box center [329, 65] width 181 height 12
type input "[DATE]"
click at [406, 141] on button "Télécharger" at bounding box center [405, 144] width 35 height 11
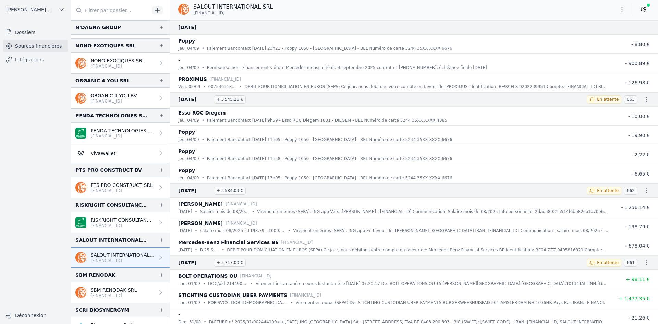
click at [110, 288] on p "SBM RENODAK SRL" at bounding box center [114, 290] width 46 height 7
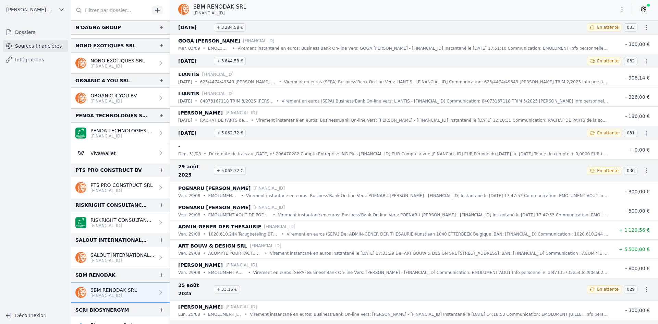
click at [619, 9] on button "button" at bounding box center [622, 9] width 14 height 11
click at [609, 35] on button "Exporter" at bounding box center [605, 36] width 49 height 13
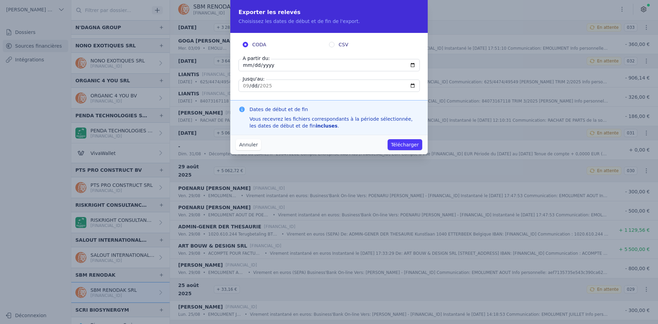
click at [242, 69] on input "[DATE]" at bounding box center [329, 65] width 181 height 12
type input "[DATE]"
click at [401, 145] on button "Télécharger" at bounding box center [405, 144] width 35 height 11
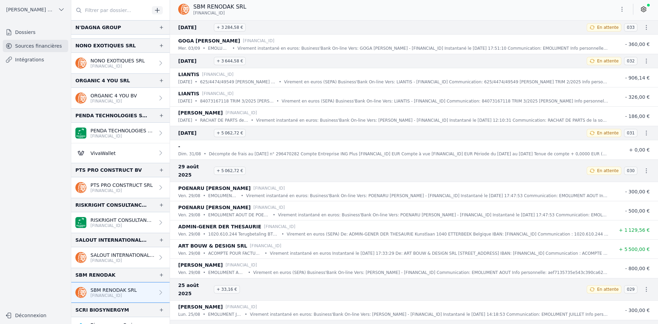
scroll to position [994, 0]
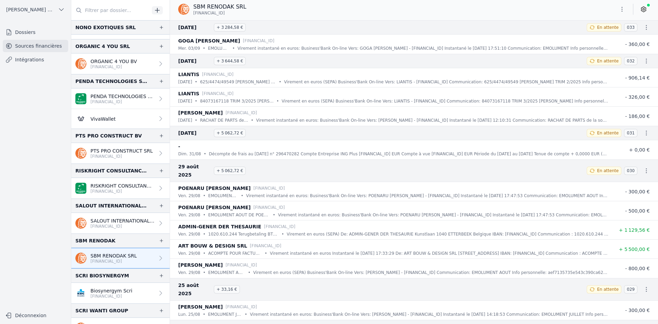
click at [110, 288] on p "Biosynergym Scri" at bounding box center [112, 290] width 42 height 7
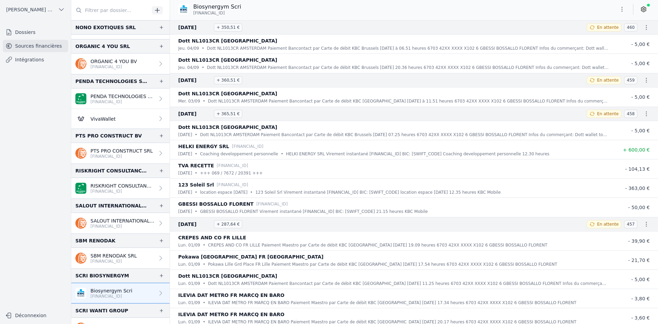
click at [625, 7] on icon "button" at bounding box center [622, 9] width 7 height 7
click at [605, 39] on button "Exporter" at bounding box center [605, 36] width 49 height 13
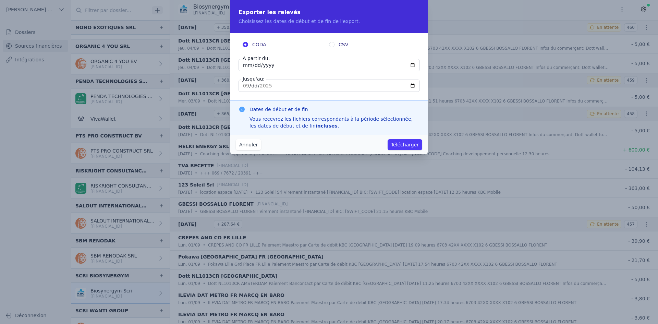
click at [242, 64] on input "[DATE]" at bounding box center [329, 65] width 181 height 12
type input "[DATE]"
click at [402, 142] on button "Télécharger" at bounding box center [405, 144] width 35 height 11
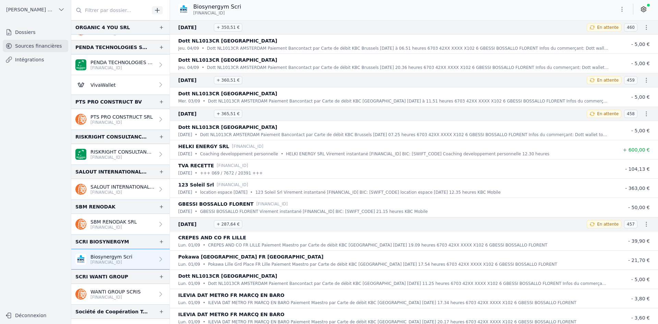
scroll to position [1029, 0]
click at [105, 289] on p "WANTI GROUP SCRIS" at bounding box center [116, 291] width 50 height 7
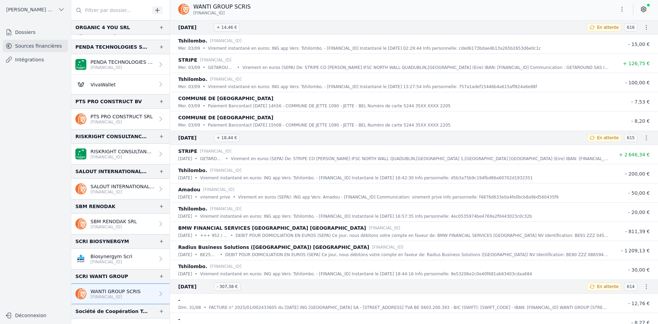
click at [620, 9] on button "button" at bounding box center [622, 9] width 14 height 11
click at [602, 33] on button "Exporter" at bounding box center [605, 36] width 49 height 13
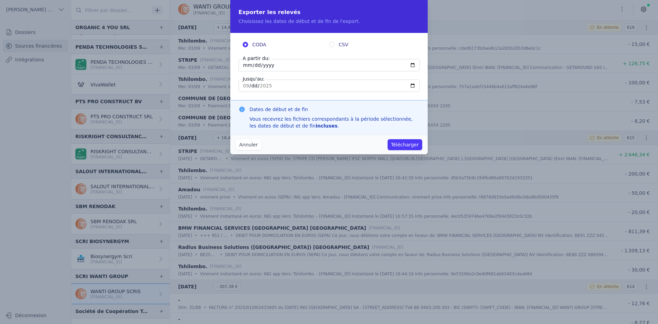
click at [247, 65] on input "[DATE]" at bounding box center [329, 65] width 181 height 12
type input "[DATE]"
click at [399, 146] on button "Télécharger" at bounding box center [405, 144] width 35 height 11
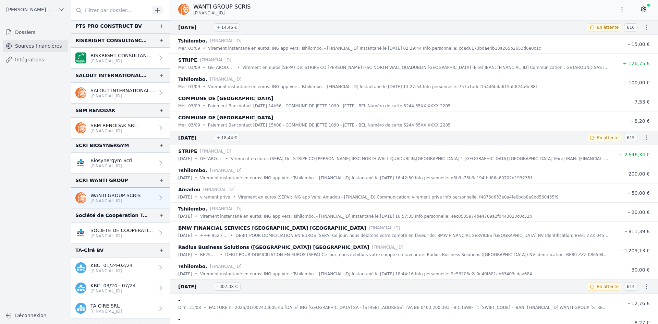
scroll to position [1131, 0]
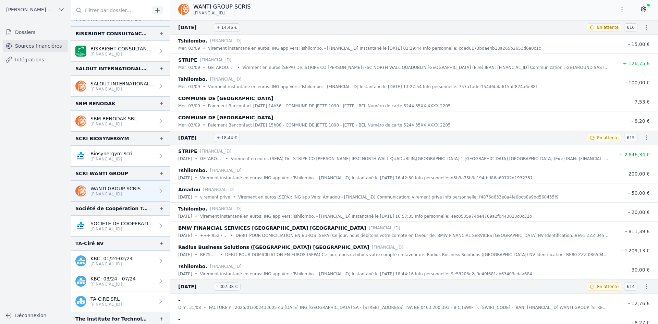
click at [104, 229] on p "[FINANCIAL_ID]" at bounding box center [123, 228] width 64 height 5
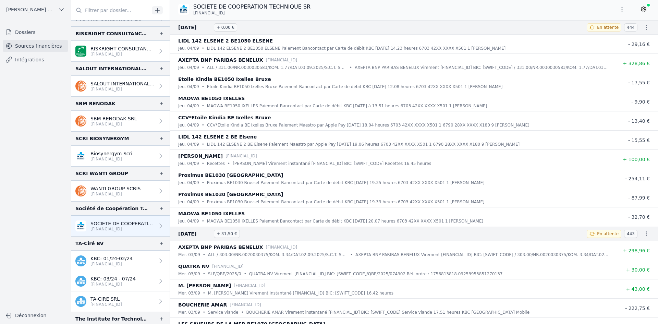
click at [617, 11] on button "button" at bounding box center [622, 9] width 14 height 11
click at [596, 35] on button "Exporter" at bounding box center [605, 36] width 49 height 13
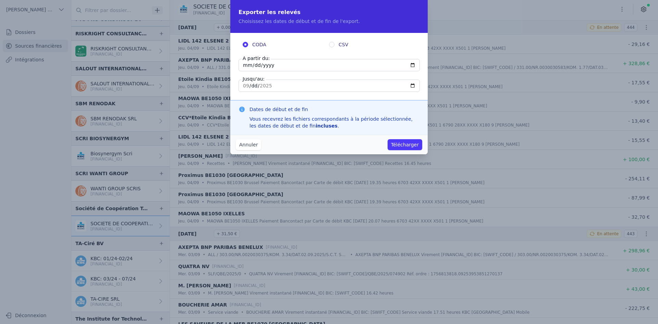
click at [248, 63] on input "[DATE]" at bounding box center [329, 65] width 181 height 12
type input "[DATE]"
click at [417, 144] on button "Télécharger" at bounding box center [405, 144] width 35 height 11
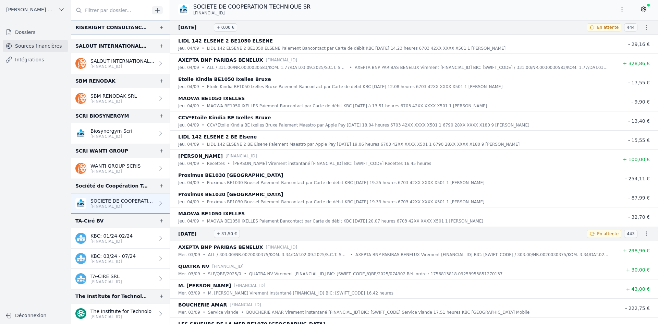
scroll to position [1166, 0]
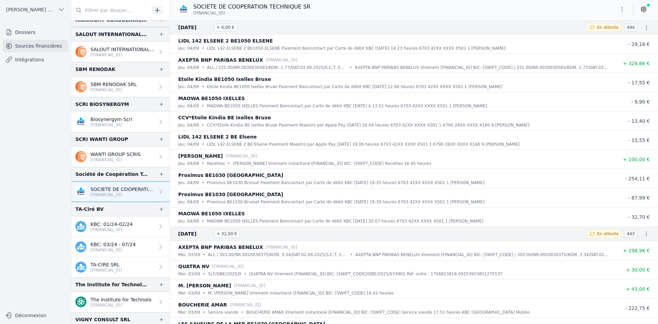
click at [113, 260] on link "TA-CIRE SRL [FINANCIAL_ID]" at bounding box center [120, 267] width 98 height 20
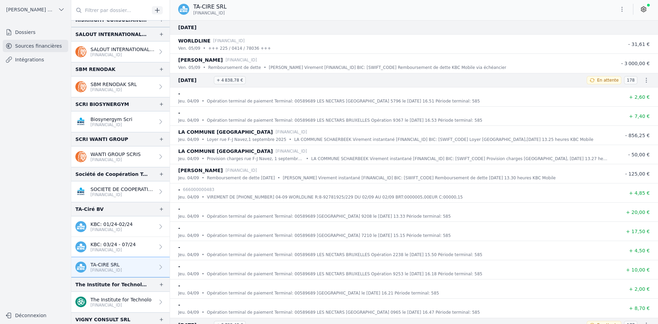
click at [624, 9] on icon "button" at bounding box center [622, 9] width 7 height 7
click at [608, 39] on button "Exporter" at bounding box center [605, 36] width 49 height 13
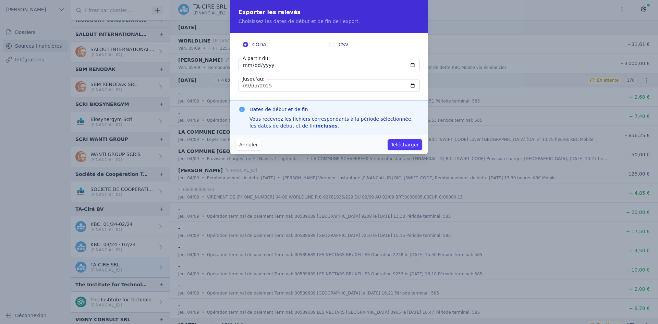
click at [244, 67] on input "[DATE]" at bounding box center [329, 65] width 181 height 12
type input "[DATE]"
click at [405, 143] on button "Télécharger" at bounding box center [405, 144] width 35 height 11
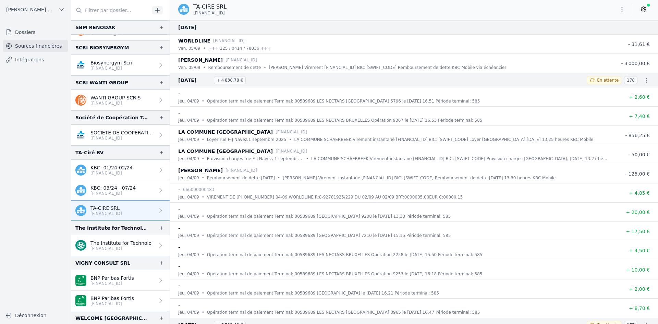
scroll to position [1234, 0]
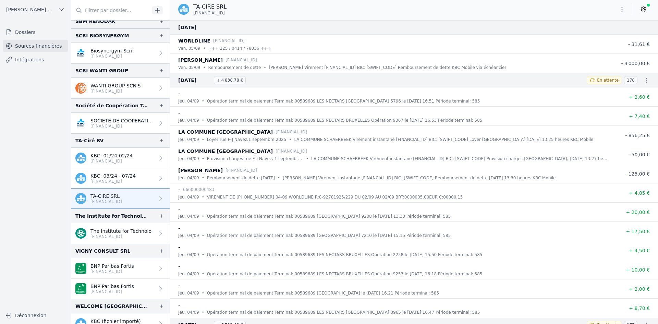
click at [123, 273] on p "[FINANCIAL_ID]" at bounding box center [113, 271] width 44 height 5
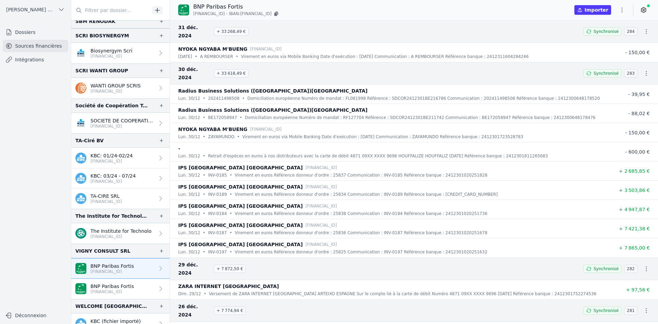
click at [123, 289] on p "[FINANCIAL_ID]" at bounding box center [113, 291] width 44 height 5
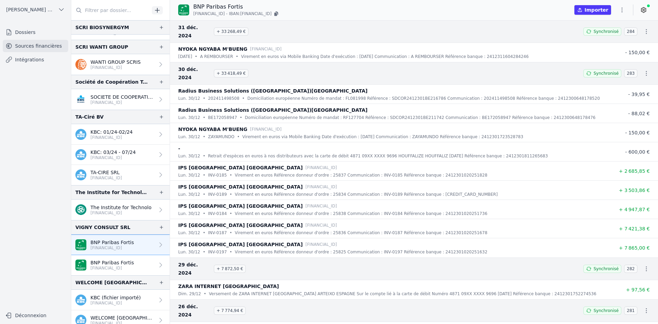
scroll to position [1269, 0]
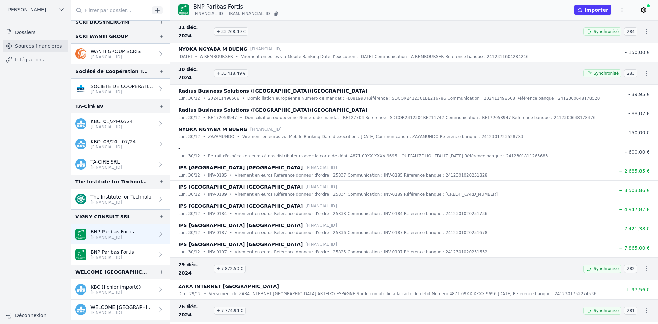
click at [125, 258] on p "[FINANCIAL_ID]" at bounding box center [113, 257] width 44 height 5
click at [125, 251] on p "BNP Paribas Fortis" at bounding box center [113, 252] width 44 height 7
click at [112, 249] on p "BNP Paribas Fortis" at bounding box center [113, 252] width 44 height 7
click at [94, 250] on p "BNP Paribas Fortis" at bounding box center [113, 252] width 44 height 7
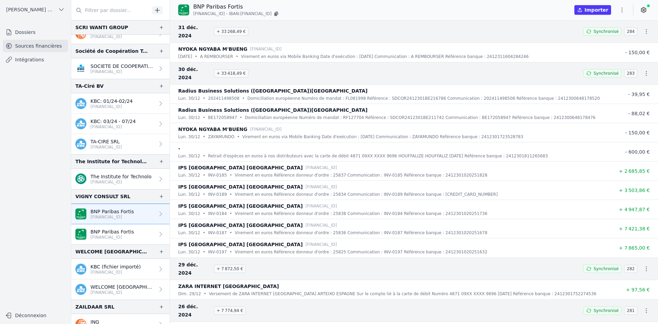
scroll to position [1299, 0]
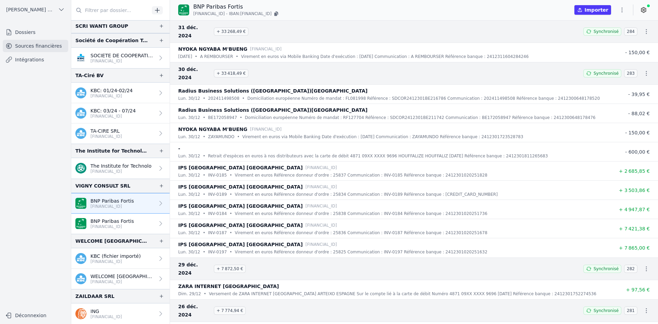
click at [117, 257] on p "KBC (fichier importé)" at bounding box center [116, 256] width 50 height 7
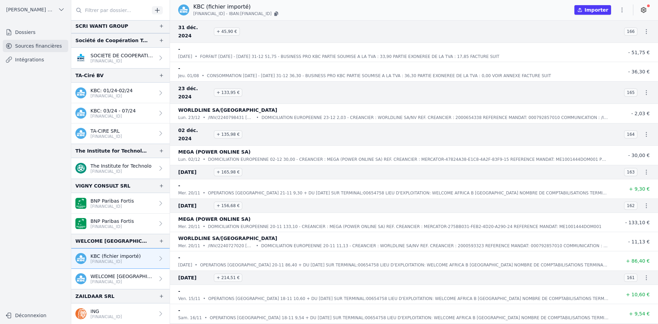
click at [114, 273] on link "WELCOME [GEOGRAPHIC_DATA] [GEOGRAPHIC_DATA] SRL [FINANCIAL_ID]" at bounding box center [120, 279] width 98 height 20
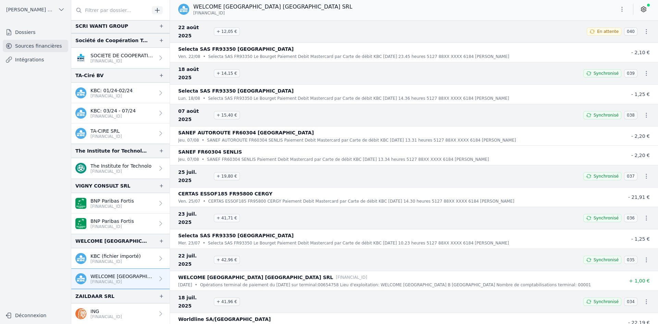
click at [109, 166] on p "The Institute for Technolo" at bounding box center [121, 166] width 61 height 7
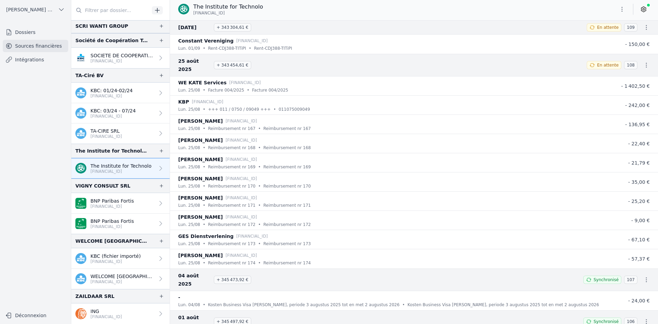
click at [111, 205] on p "[FINANCIAL_ID]" at bounding box center [113, 206] width 44 height 5
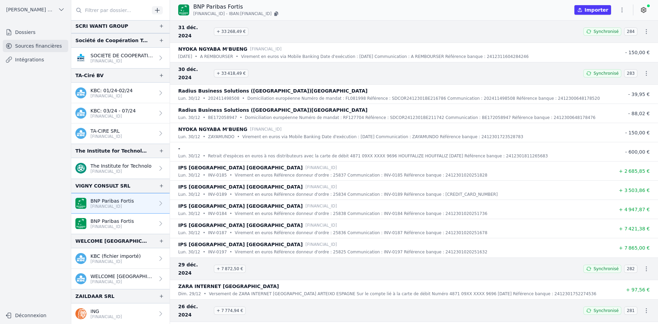
click at [114, 311] on p "ING" at bounding box center [107, 311] width 32 height 7
